Goal: Check status

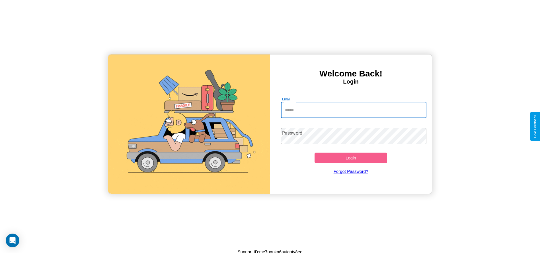
click at [354, 110] on input "Email" at bounding box center [354, 110] width 146 height 16
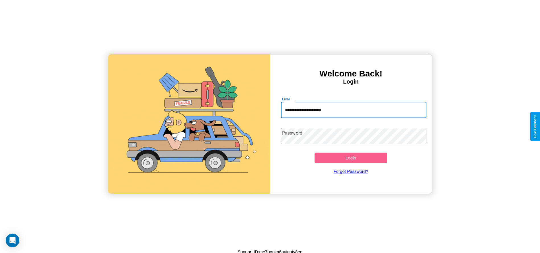
type input "**********"
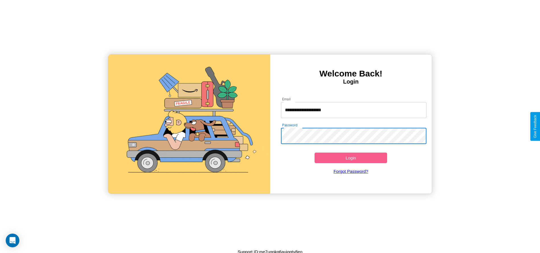
click at [351, 158] on button "Login" at bounding box center [351, 157] width 73 height 11
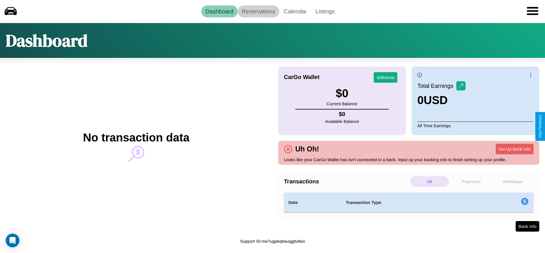
click at [258, 11] on link "Reservations" at bounding box center [259, 11] width 42 height 12
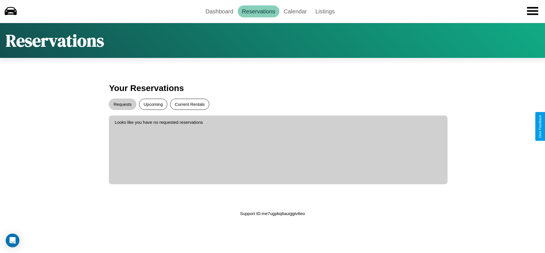
click at [189, 104] on button "Current Rentals" at bounding box center [189, 104] width 39 height 11
click at [123, 104] on button "Requests" at bounding box center [122, 104] width 27 height 11
